Goal: Complete application form

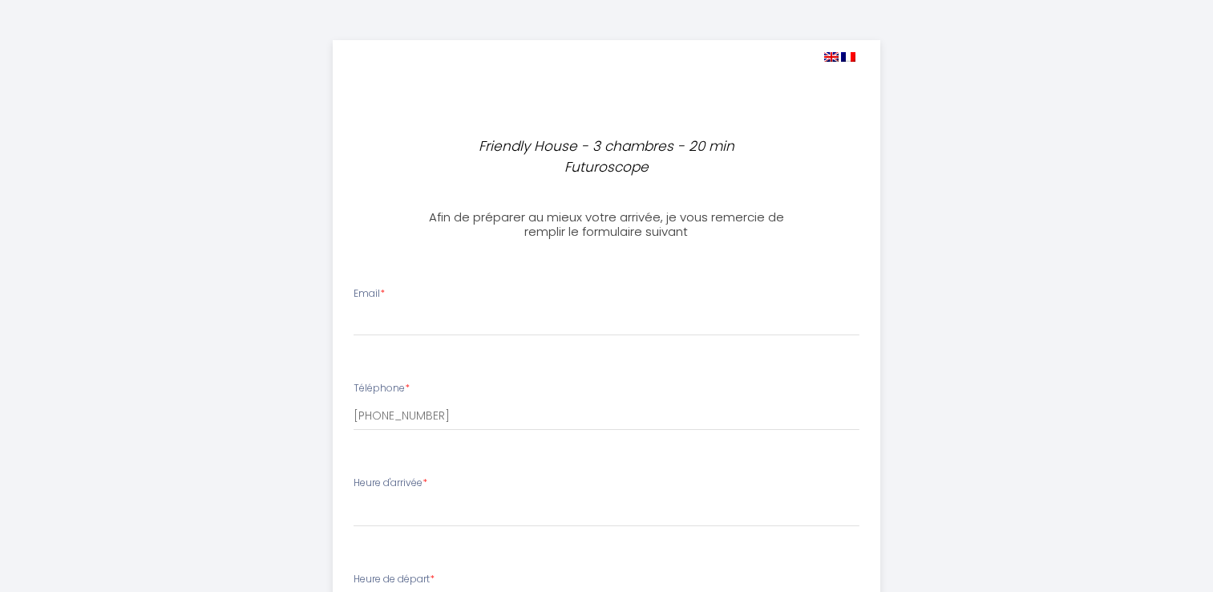
select select
click at [400, 286] on div "Email *" at bounding box center [606, 311] width 527 height 50
click at [394, 307] on input "Email *" at bounding box center [607, 321] width 506 height 29
type input "[EMAIL_ADDRESS][DOMAIN_NAME]"
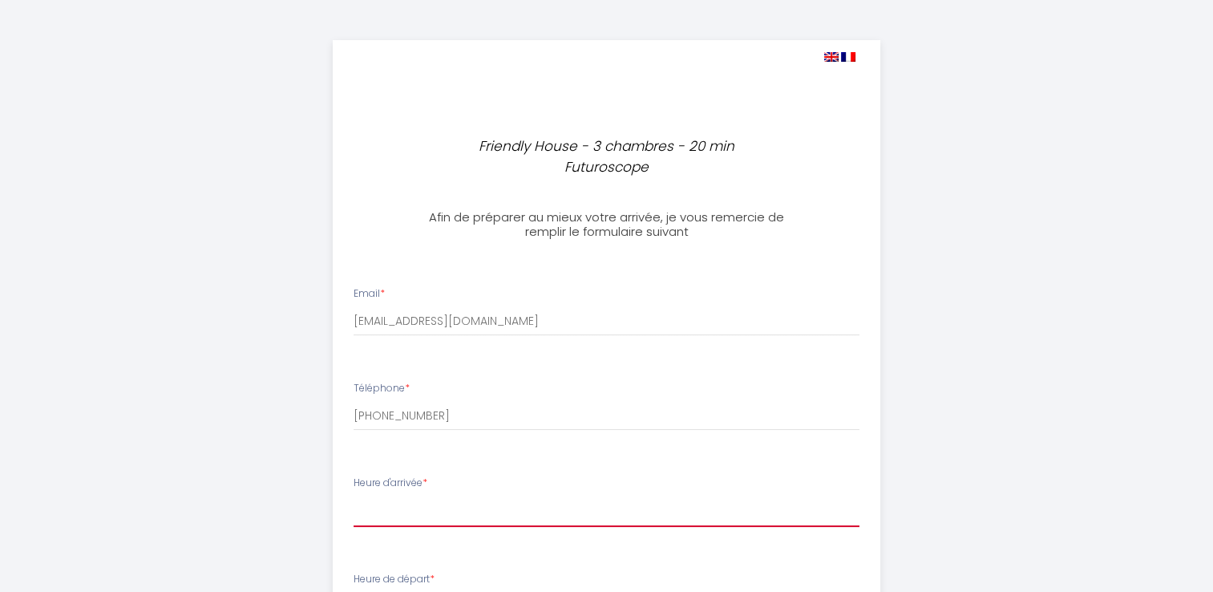
click at [414, 496] on select "17:00 17:30 18:00 18:30 19:00 19:30 20:00 20:30 21:00 21:30 22:00 22:30 23:00 2…" at bounding box center [607, 511] width 506 height 30
select select "17:30"
click at [354, 496] on select "17:00 17:30 18:00 18:30 19:00 19:30 20:00 20:30 21:00 21:30 22:00 22:30 23:00 2…" at bounding box center [607, 511] width 506 height 30
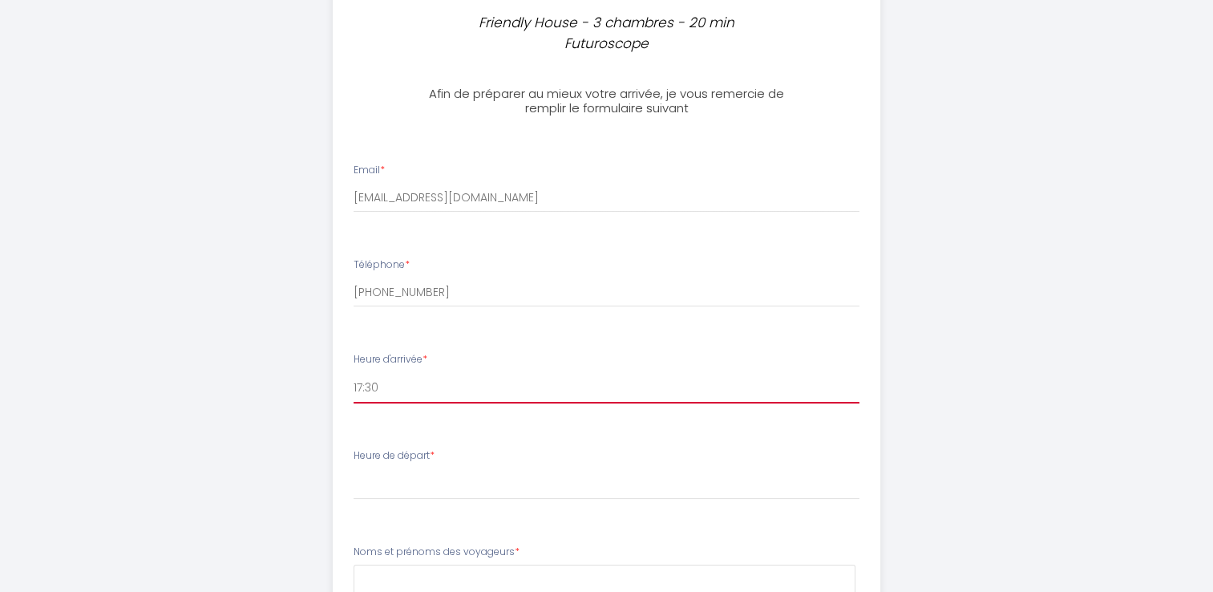
scroll to position [160, 0]
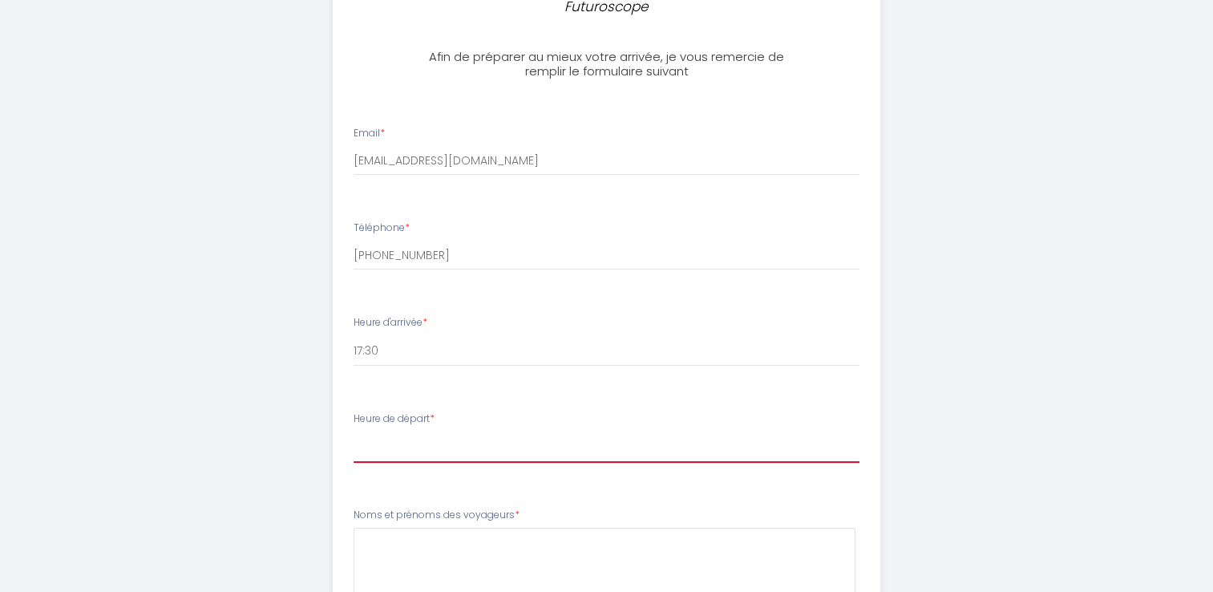
click at [404, 432] on select "00:00 00:30 01:00 01:30 02:00 02:30 03:00 03:30 04:00 04:30 05:00 05:30 06:00 0…" at bounding box center [607, 447] width 506 height 30
select select "08:00"
click at [354, 432] on select "00:00 00:30 01:00 01:30 02:00 02:30 03:00 03:30 04:00 04:30 05:00 05:30 06:00 0…" at bounding box center [607, 447] width 506 height 30
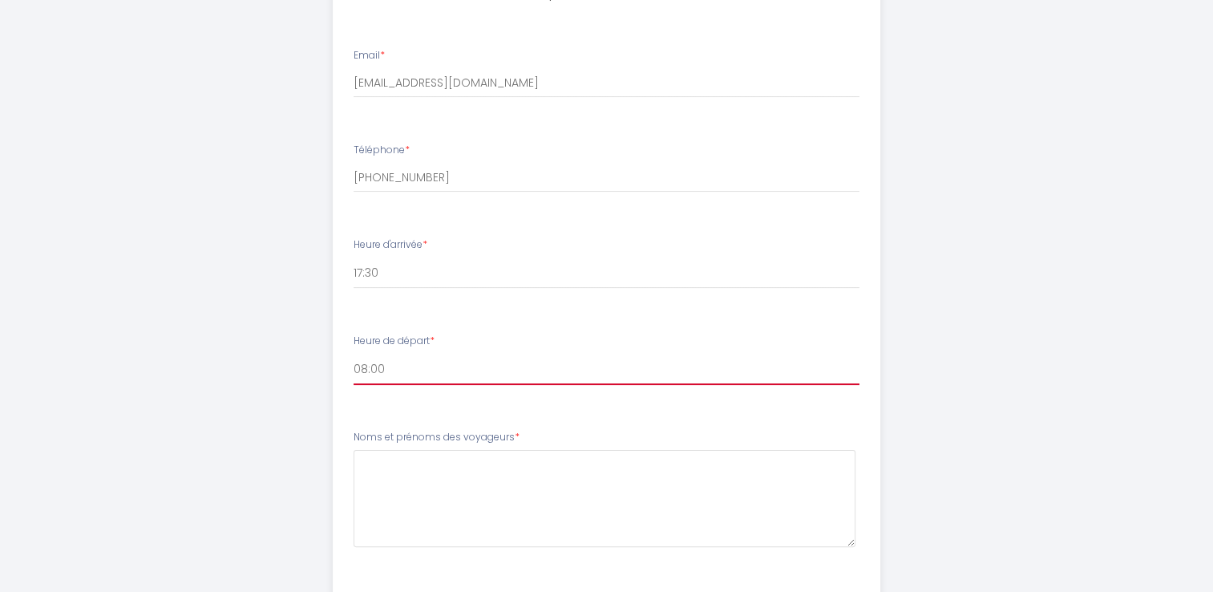
scroll to position [401, 0]
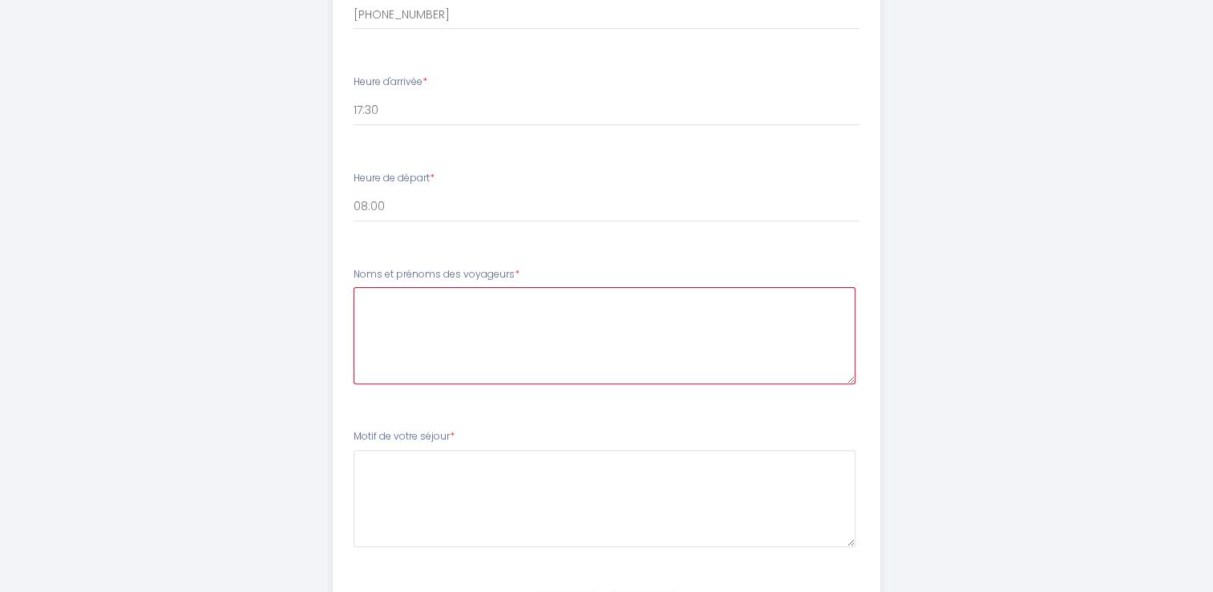
click at [399, 293] on voyageurs4 at bounding box center [605, 335] width 502 height 97
click at [436, 287] on voyageurs4 "[PERSON_NAME] et [PERSON_NAME]" at bounding box center [605, 335] width 502 height 97
drag, startPoint x: 439, startPoint y: 274, endPoint x: 430, endPoint y: 275, distance: 9.7
click at [430, 287] on voyageurs4 "[PERSON_NAME] et [PERSON_NAME]" at bounding box center [605, 335] width 502 height 97
click at [402, 287] on voyageurs4 "[PERSON_NAME] [PERSON_NAME]" at bounding box center [605, 335] width 502 height 97
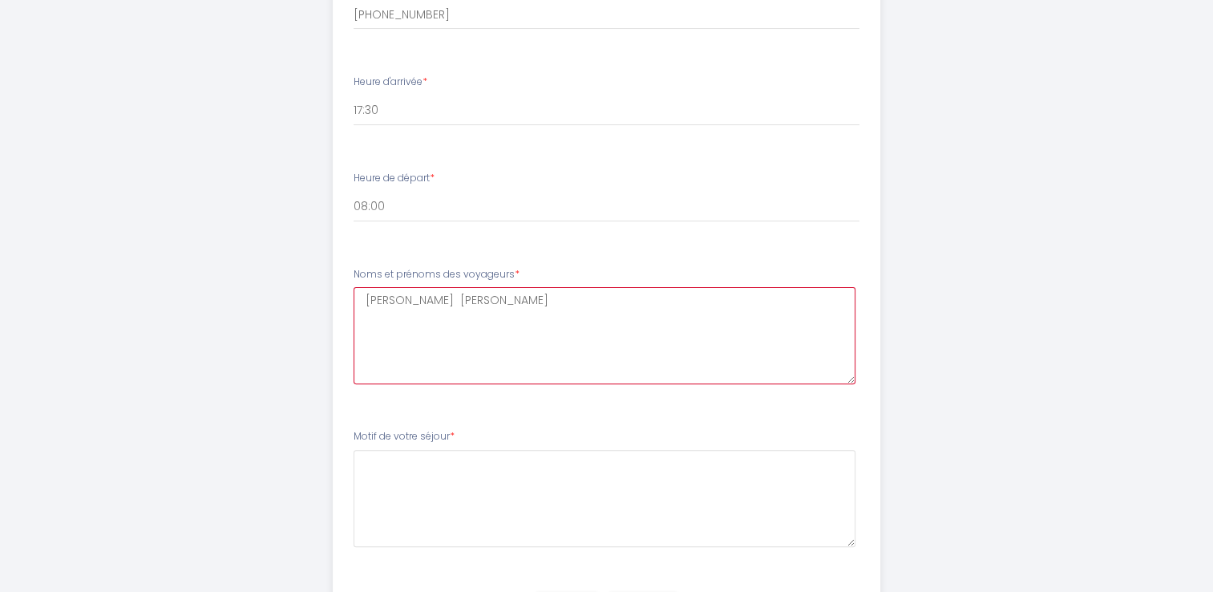
click at [437, 287] on voyageurs4 "[PERSON_NAME] [PERSON_NAME]" at bounding box center [605, 335] width 502 height 97
click at [366, 287] on voyageurs4 "[PERSON_NAME] [PERSON_NAME]" at bounding box center [605, 335] width 502 height 97
click at [365, 289] on voyageurs4 "- [PERSON_NAME] [PERSON_NAME]" at bounding box center [605, 335] width 502 height 97
click at [362, 289] on voyageurs4 "- [PERSON_NAME] - [PERSON_NAME]" at bounding box center [605, 335] width 502 height 97
type voyageurs4 "- [PERSON_NAME] - [PERSON_NAME]"
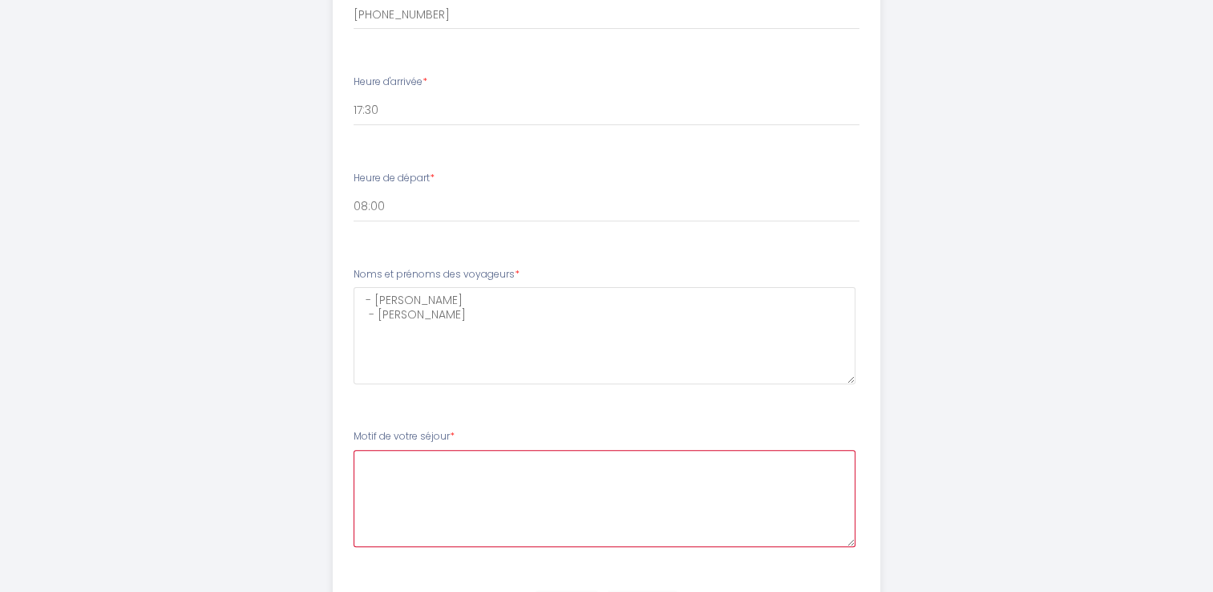
click at [435, 468] on séjour5 at bounding box center [605, 498] width 502 height 97
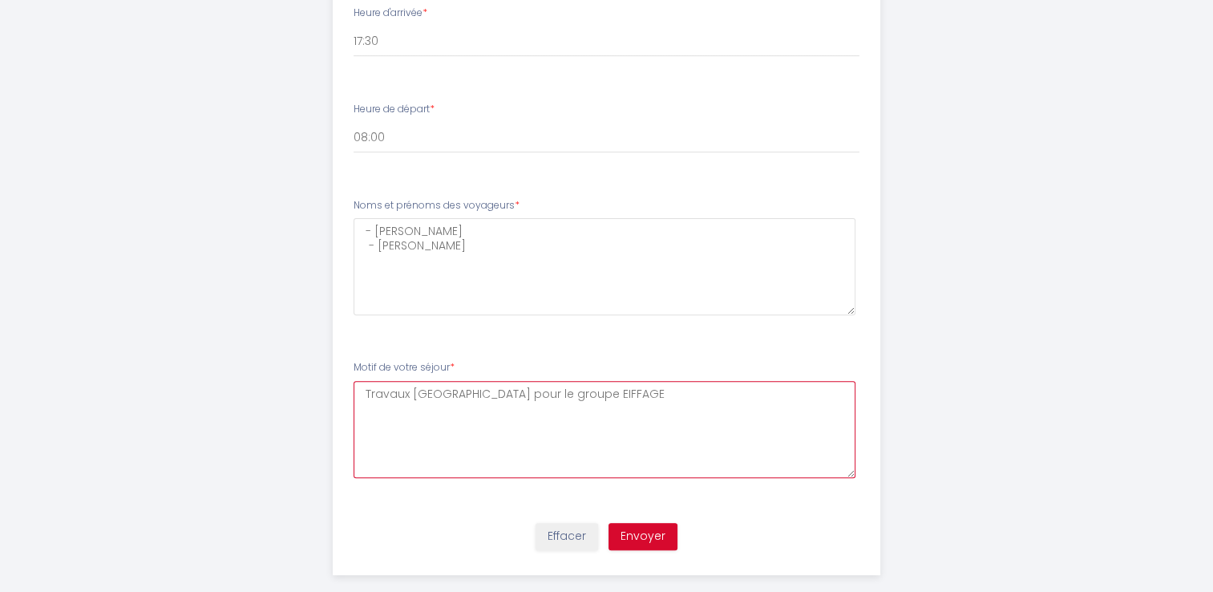
type séjour5 "Travaux [GEOGRAPHIC_DATA] pour le groupe EIFFAGE"
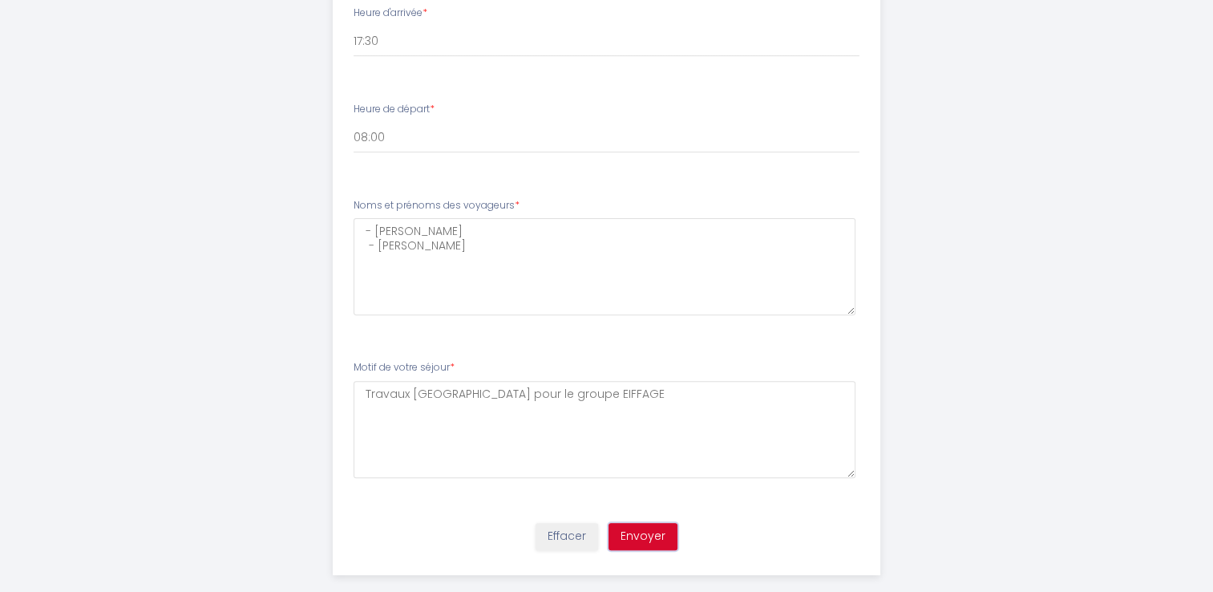
click at [645, 523] on button "Envoyer" at bounding box center [643, 536] width 69 height 27
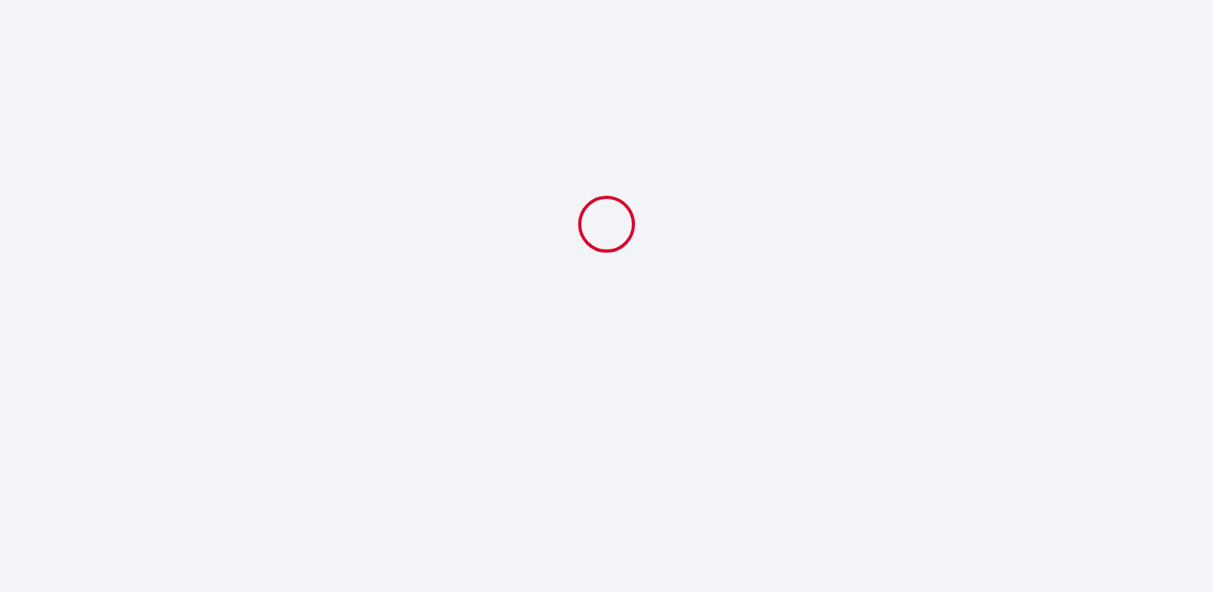
scroll to position [0, 0]
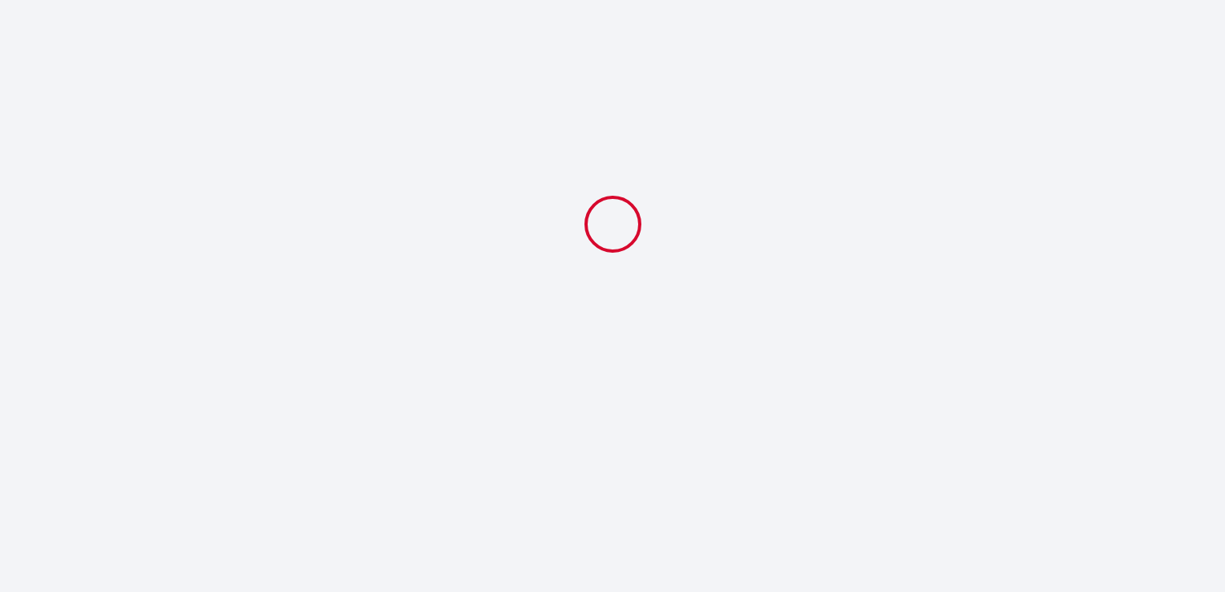
select select "17:30"
select select "08:00"
